Goal: Transaction & Acquisition: Purchase product/service

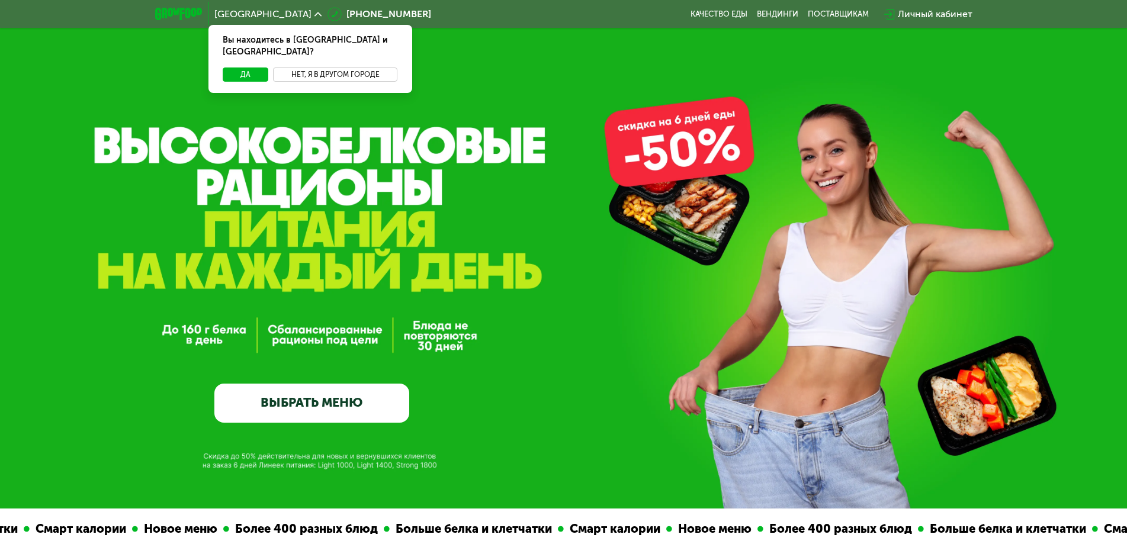
click at [323, 68] on button "Нет, я в другом городе" at bounding box center [335, 75] width 125 height 14
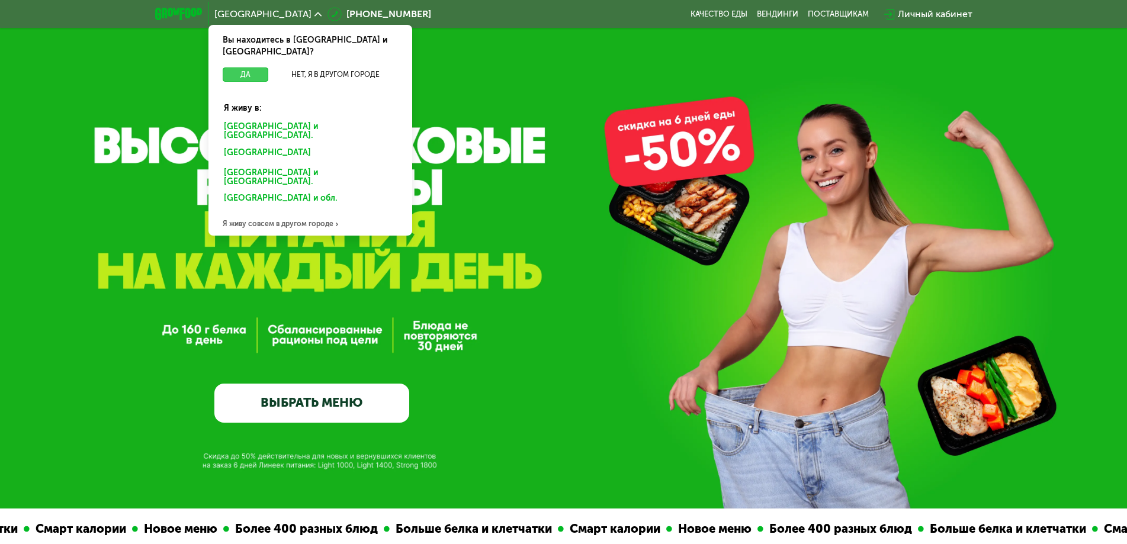
click at [240, 68] on button "Да" at bounding box center [246, 75] width 46 height 14
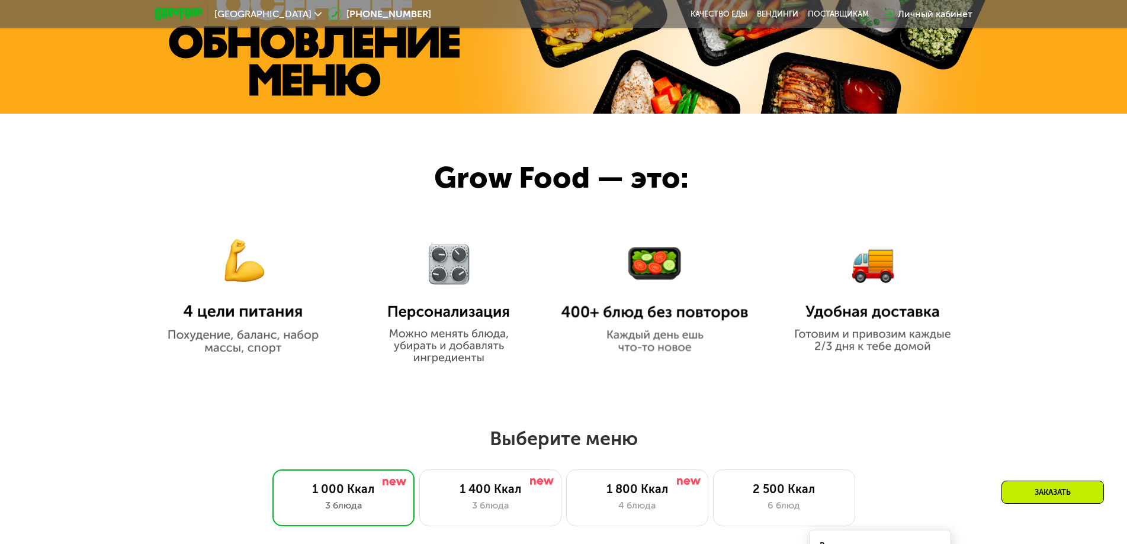
scroll to position [592, 0]
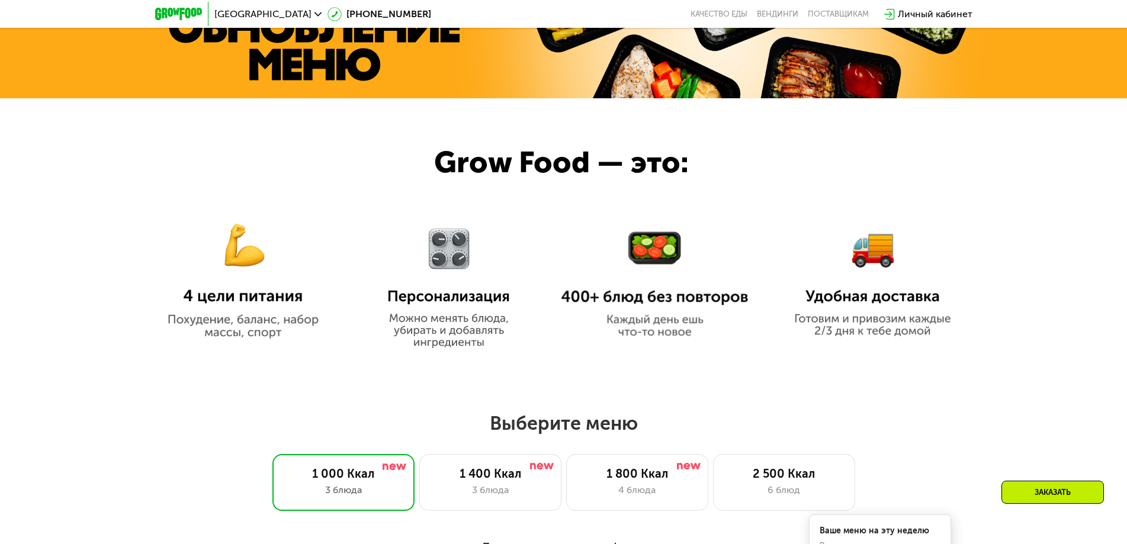
click at [497, 425] on h2 "Выберите меню" at bounding box center [563, 424] width 1051 height 24
drag, startPoint x: 497, startPoint y: 425, endPoint x: 555, endPoint y: 432, distance: 58.5
click at [555, 432] on h2 "Выберите меню" at bounding box center [563, 424] width 1051 height 24
click at [582, 431] on h2 "Выберите меню" at bounding box center [563, 424] width 1051 height 24
drag, startPoint x: 582, startPoint y: 431, endPoint x: 502, endPoint y: 429, distance: 79.4
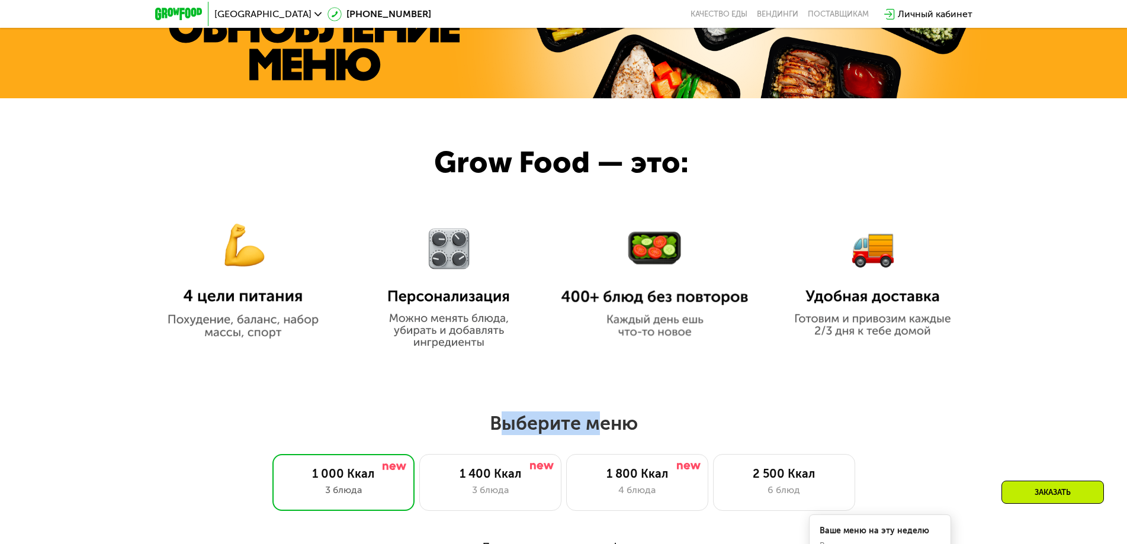
click at [502, 429] on h2 "Выберите меню" at bounding box center [563, 424] width 1051 height 24
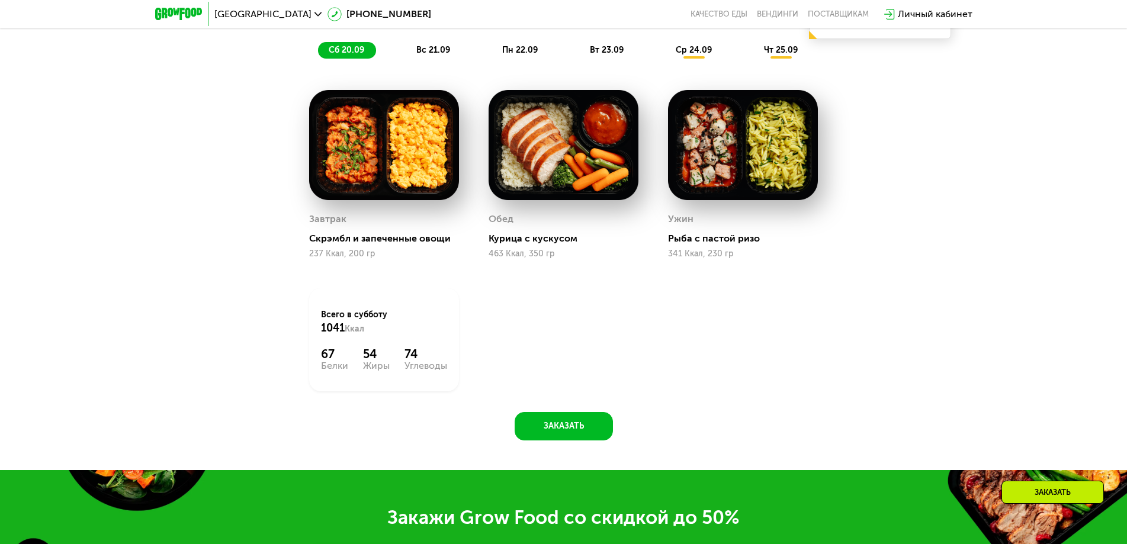
scroll to position [1421, 0]
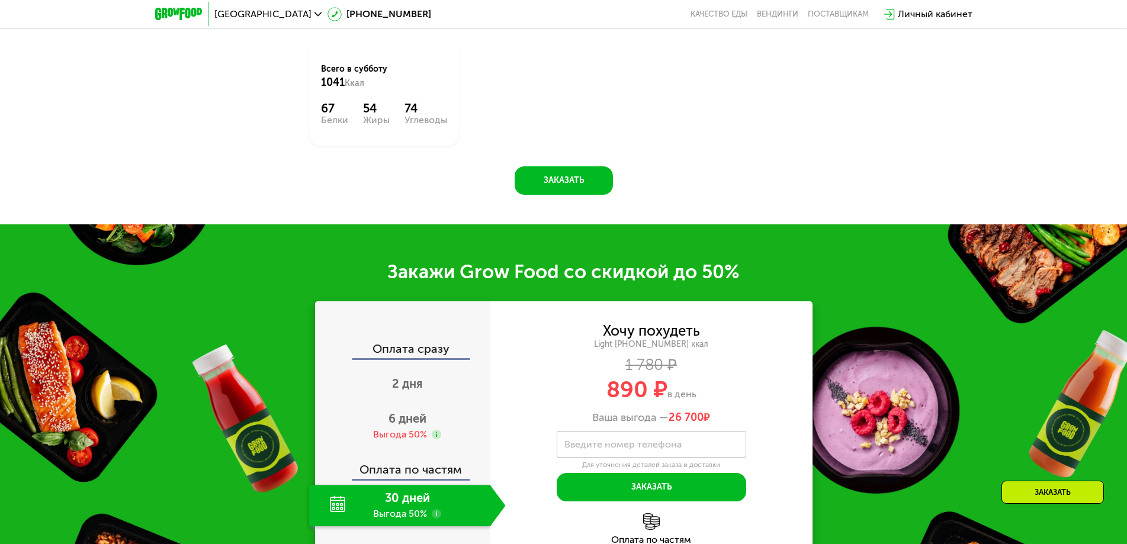
click at [608, 338] on div "Хочу похудеть" at bounding box center [651, 331] width 97 height 13
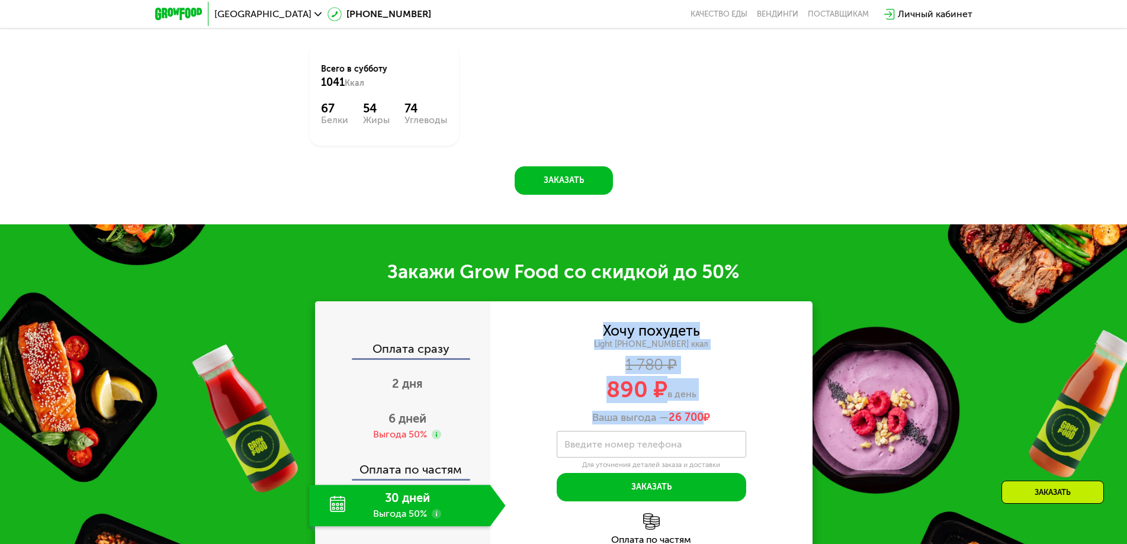
drag, startPoint x: 608, startPoint y: 338, endPoint x: 691, endPoint y: 418, distance: 115.2
click at [691, 418] on div "Хочу похудеть Light [PHONE_NUMBER] ккал 1 780 ₽ 890 ₽ в день Ваша выгода — 26 7…" at bounding box center [651, 375] width 322 height 100
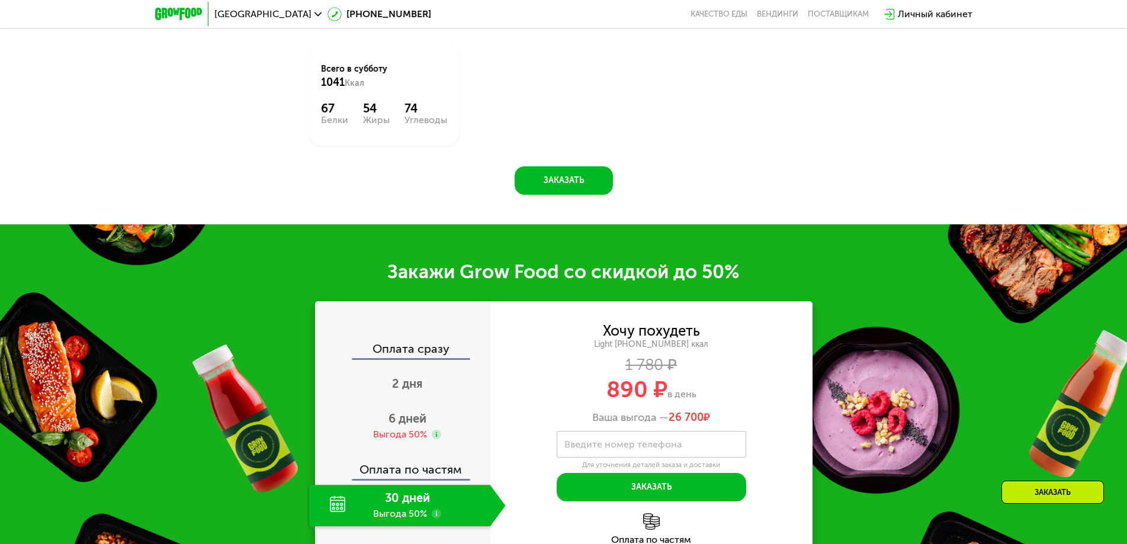
click at [710, 416] on span "26 700 ₽" at bounding box center [689, 418] width 41 height 13
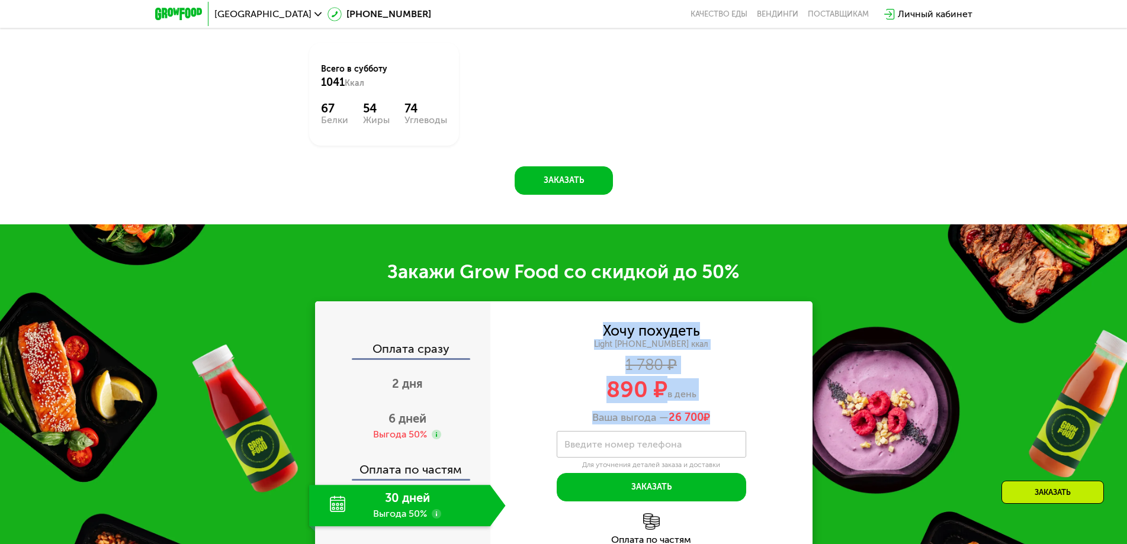
drag, startPoint x: 711, startPoint y: 416, endPoint x: 598, endPoint y: 319, distance: 149.5
click at [598, 319] on div "Хочу похудеть Light [PHONE_NUMBER] ккал 1 780 ₽ 890 ₽ в день Ваша выгода — 26 7…" at bounding box center [651, 434] width 322 height 267
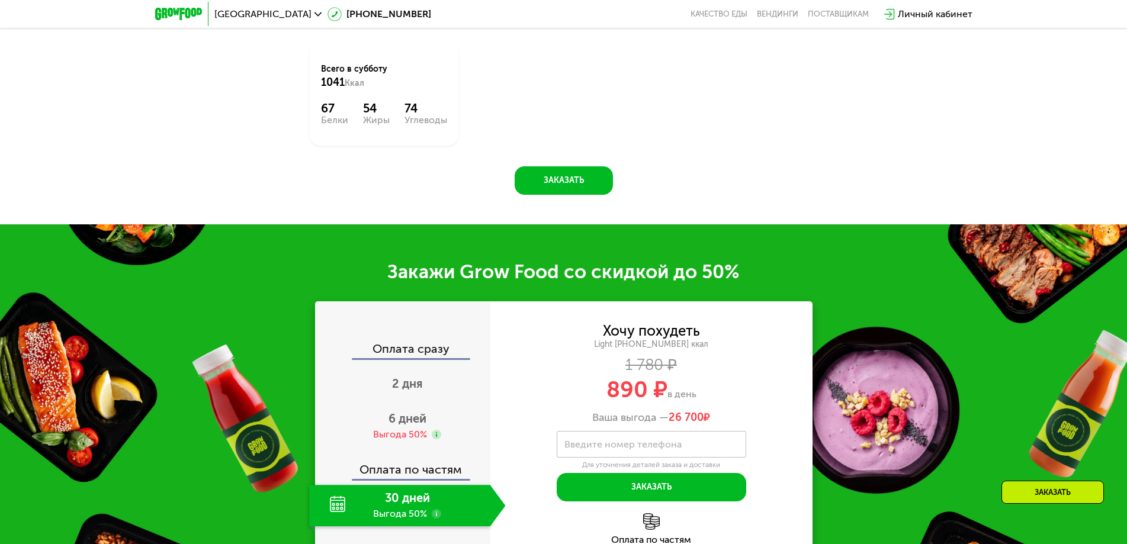
click at [598, 320] on div "Хочу похудеть Light [PHONE_NUMBER] ккал 1 780 ₽ 890 ₽ в день Ваша выгода — 26 7…" at bounding box center [651, 434] width 322 height 267
drag, startPoint x: 599, startPoint y: 323, endPoint x: 734, endPoint y: 421, distance: 166.6
click at [734, 421] on div "Хочу похудеть Light [PHONE_NUMBER] ккал 1 780 ₽ 890 ₽ в день Ваша выгода — 26 7…" at bounding box center [651, 434] width 322 height 267
click at [733, 420] on div "Ваша выгода — 26 700 ₽" at bounding box center [651, 418] width 322 height 13
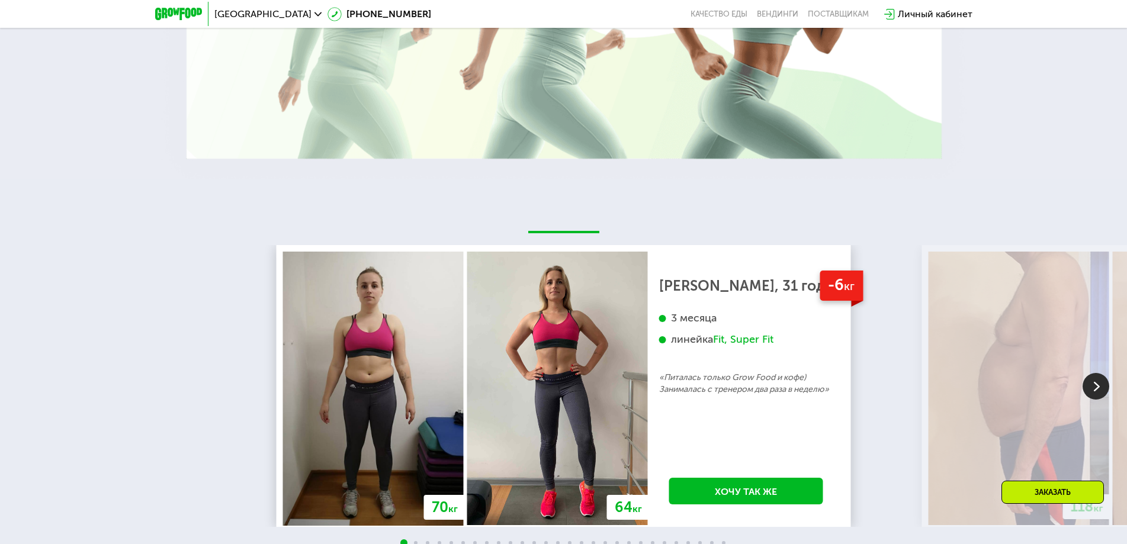
scroll to position [2488, 0]
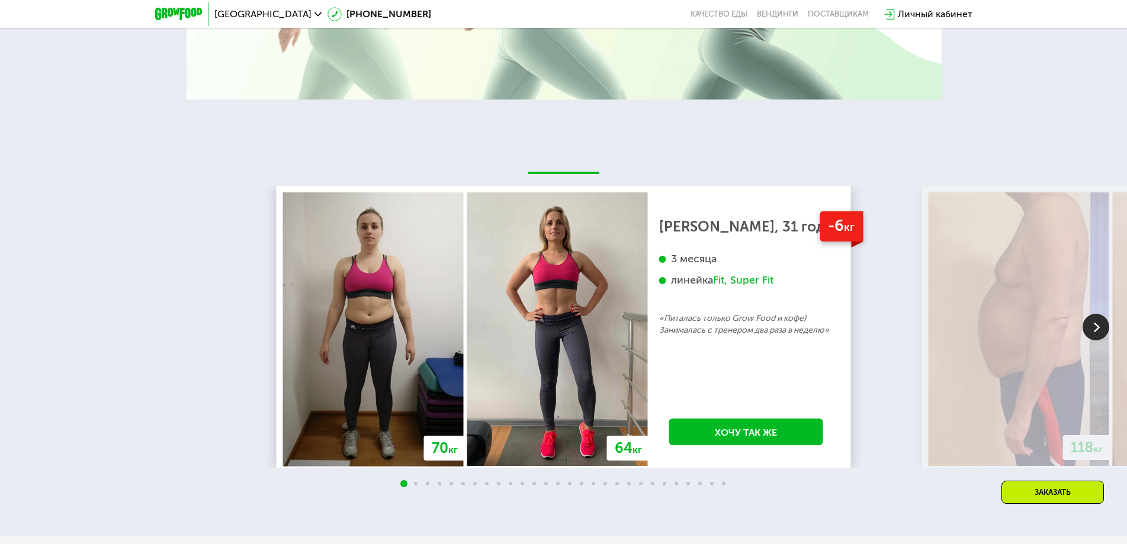
click at [1095, 329] on img at bounding box center [1096, 327] width 27 height 27
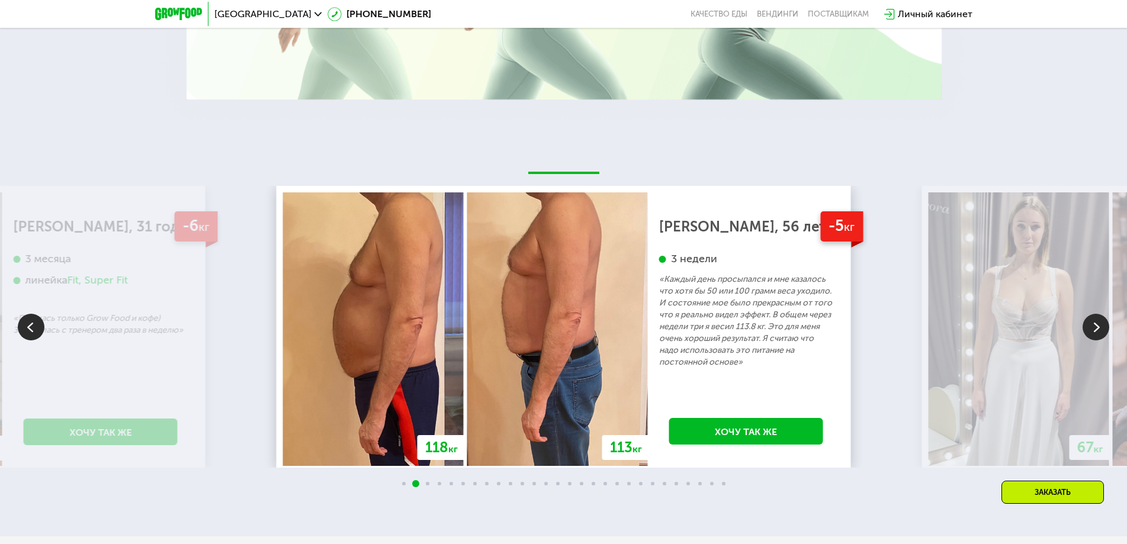
click at [1095, 329] on img at bounding box center [1096, 327] width 27 height 27
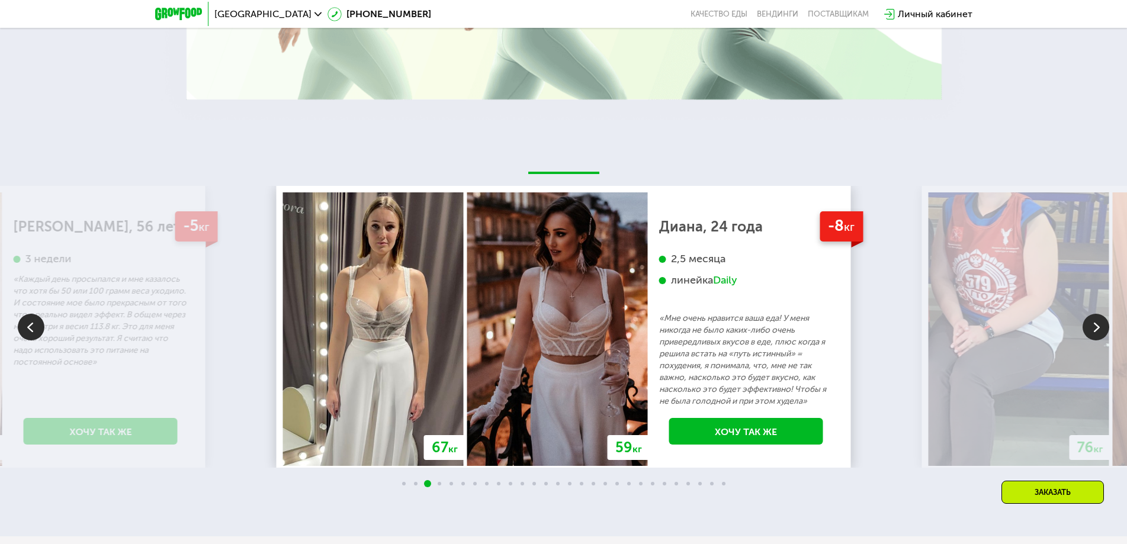
click at [1095, 329] on img at bounding box center [1096, 327] width 27 height 27
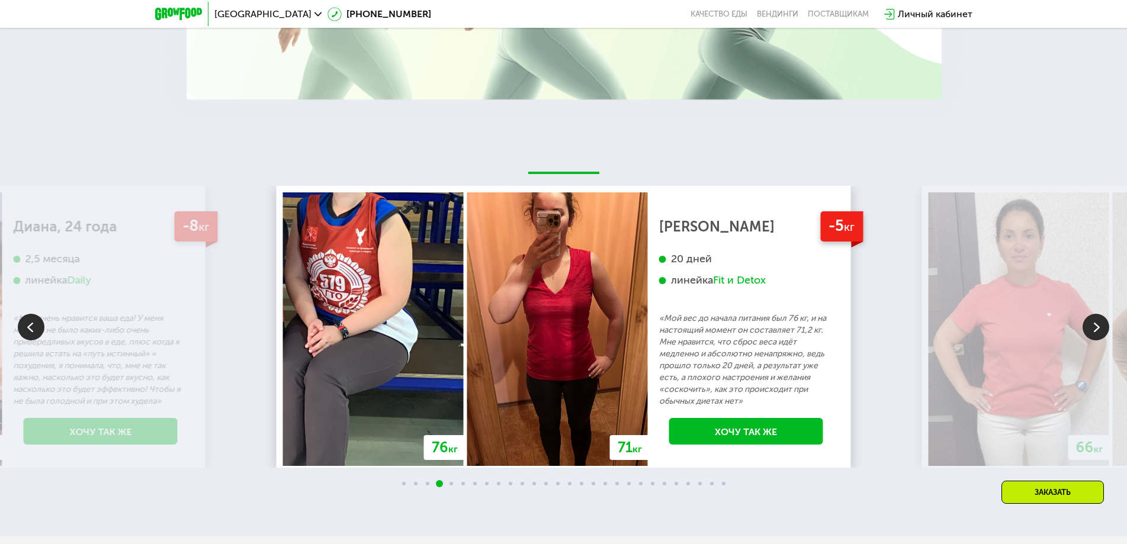
click at [1095, 329] on img at bounding box center [1096, 327] width 27 height 27
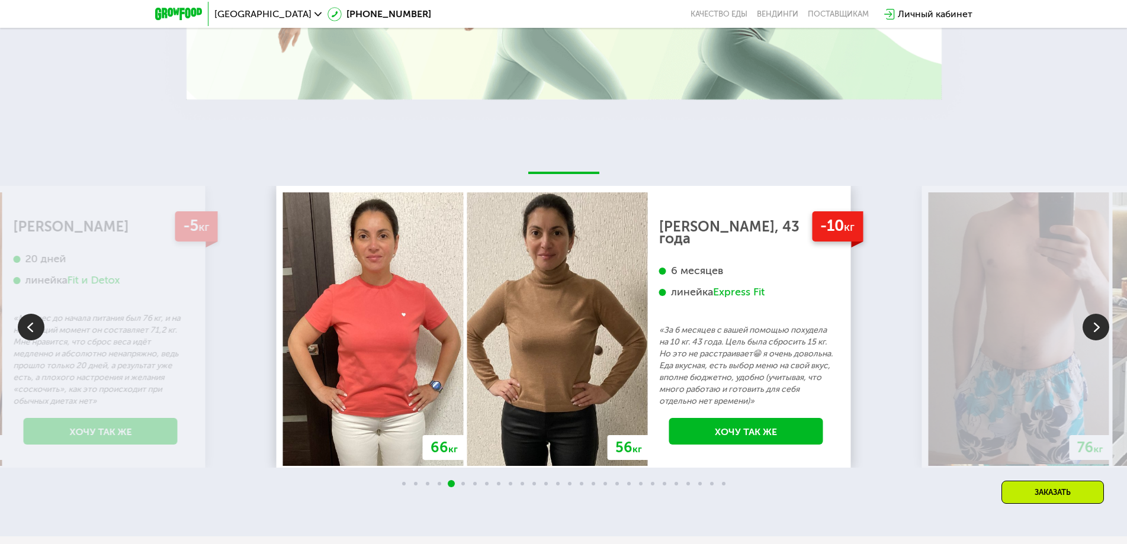
click at [1095, 329] on img at bounding box center [1096, 327] width 27 height 27
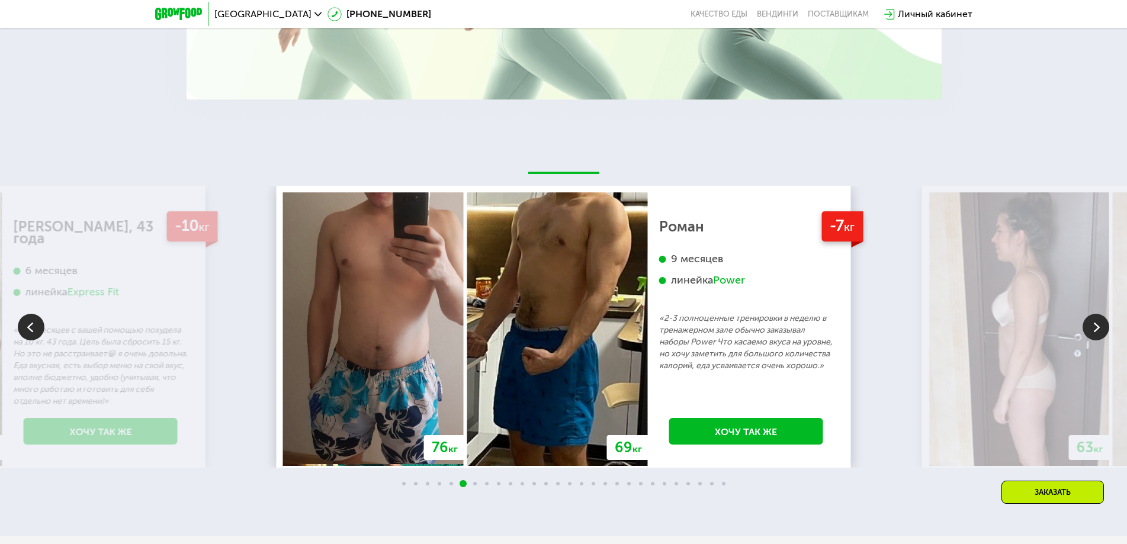
click at [1095, 329] on img at bounding box center [1096, 327] width 27 height 27
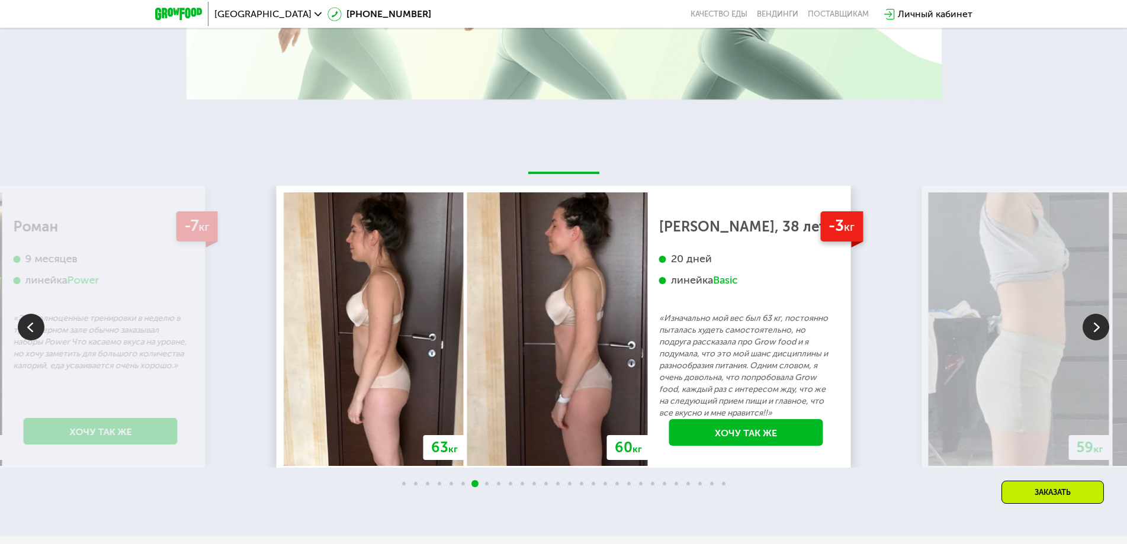
click at [1095, 329] on img at bounding box center [1096, 327] width 27 height 27
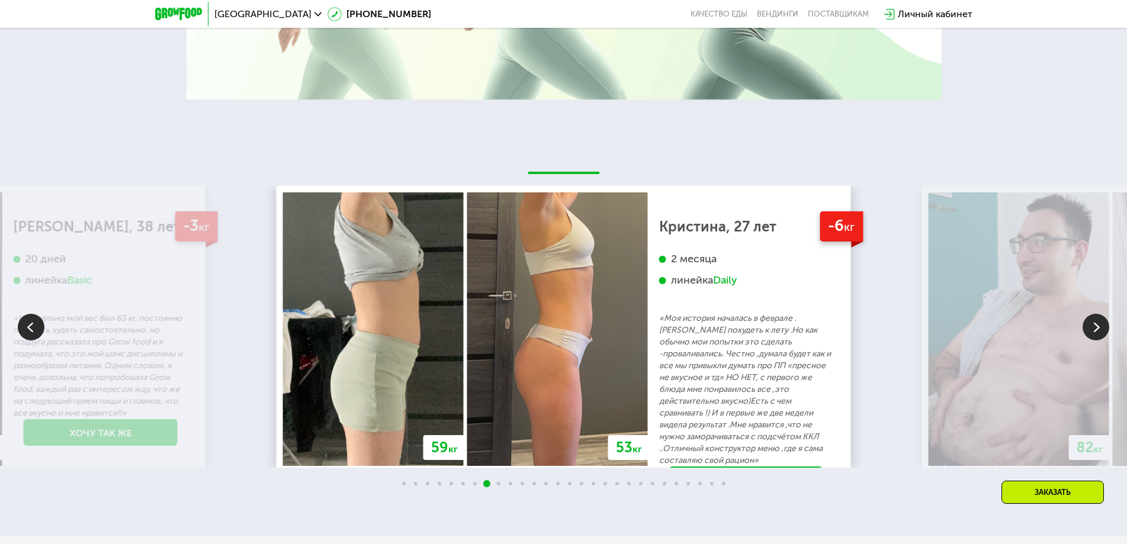
click at [1095, 329] on img at bounding box center [1096, 327] width 27 height 27
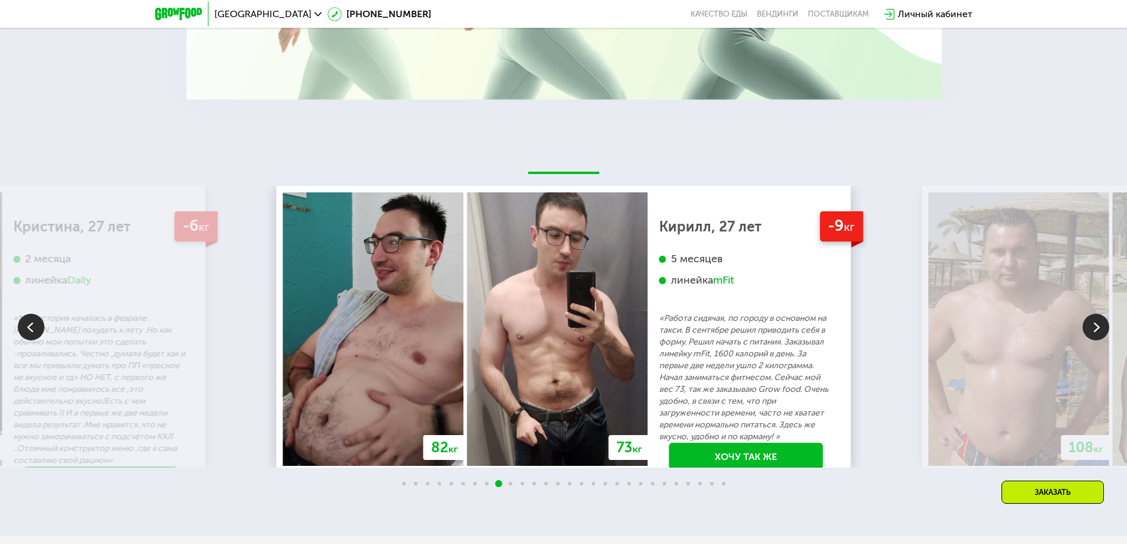
click at [1095, 329] on img at bounding box center [1096, 327] width 27 height 27
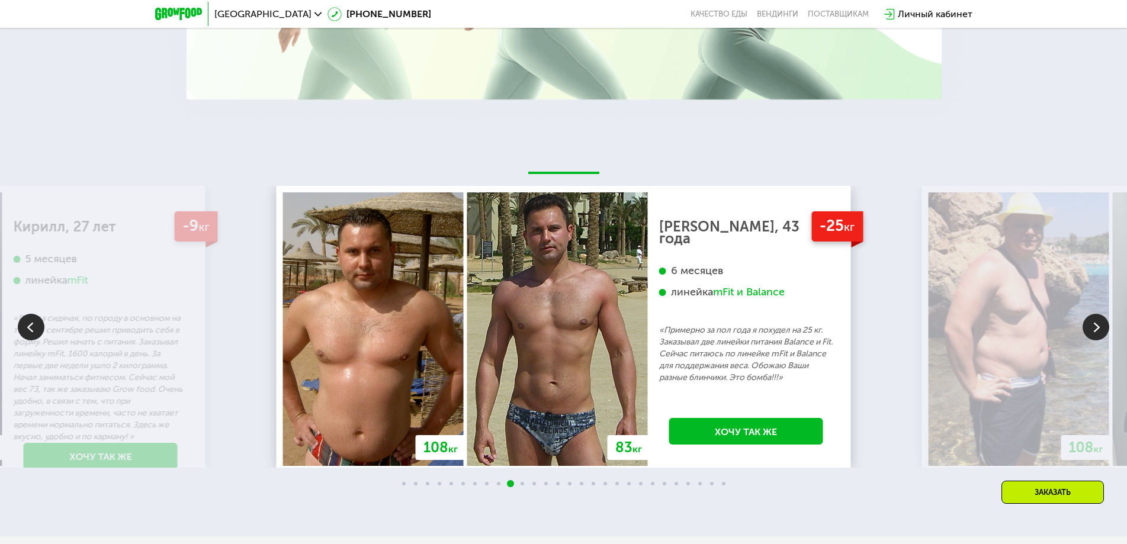
click at [1088, 333] on img at bounding box center [1096, 327] width 27 height 27
